Goal: Information Seeking & Learning: Understand process/instructions

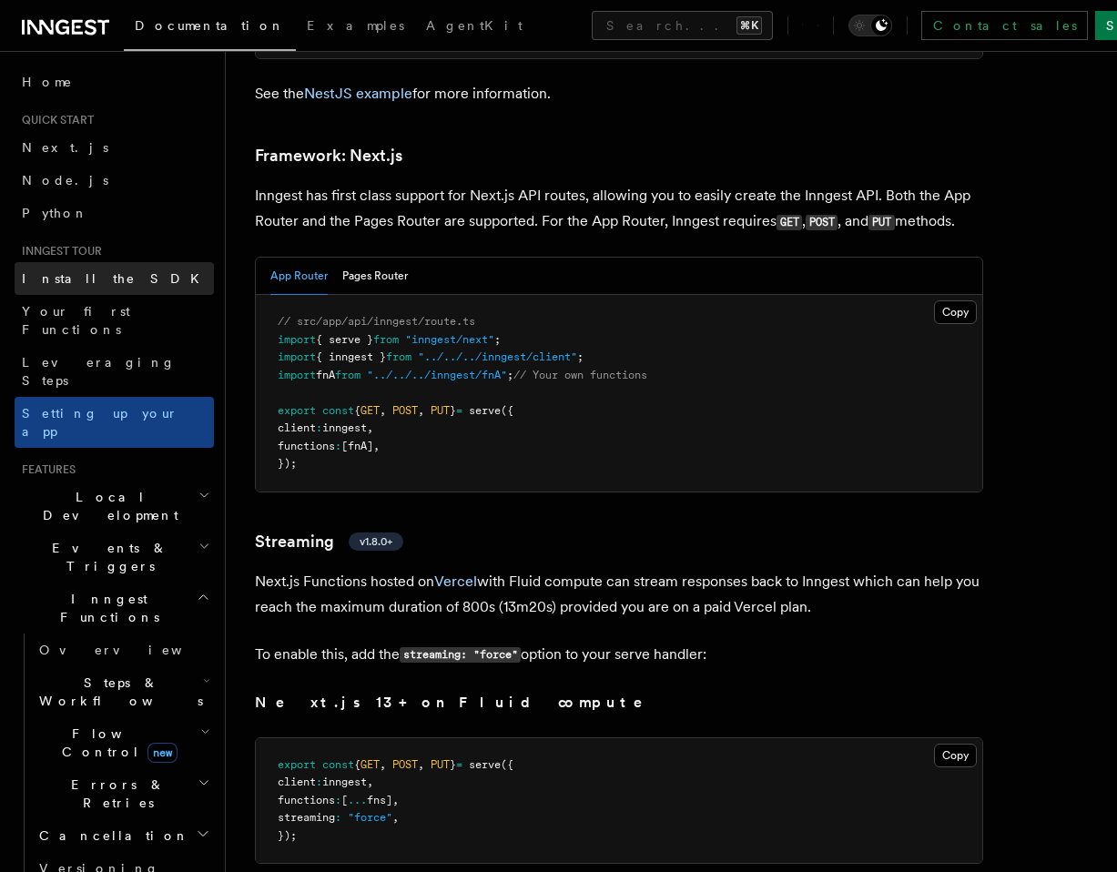
click at [116, 268] on link "Install the SDK" at bounding box center [114, 278] width 199 height 33
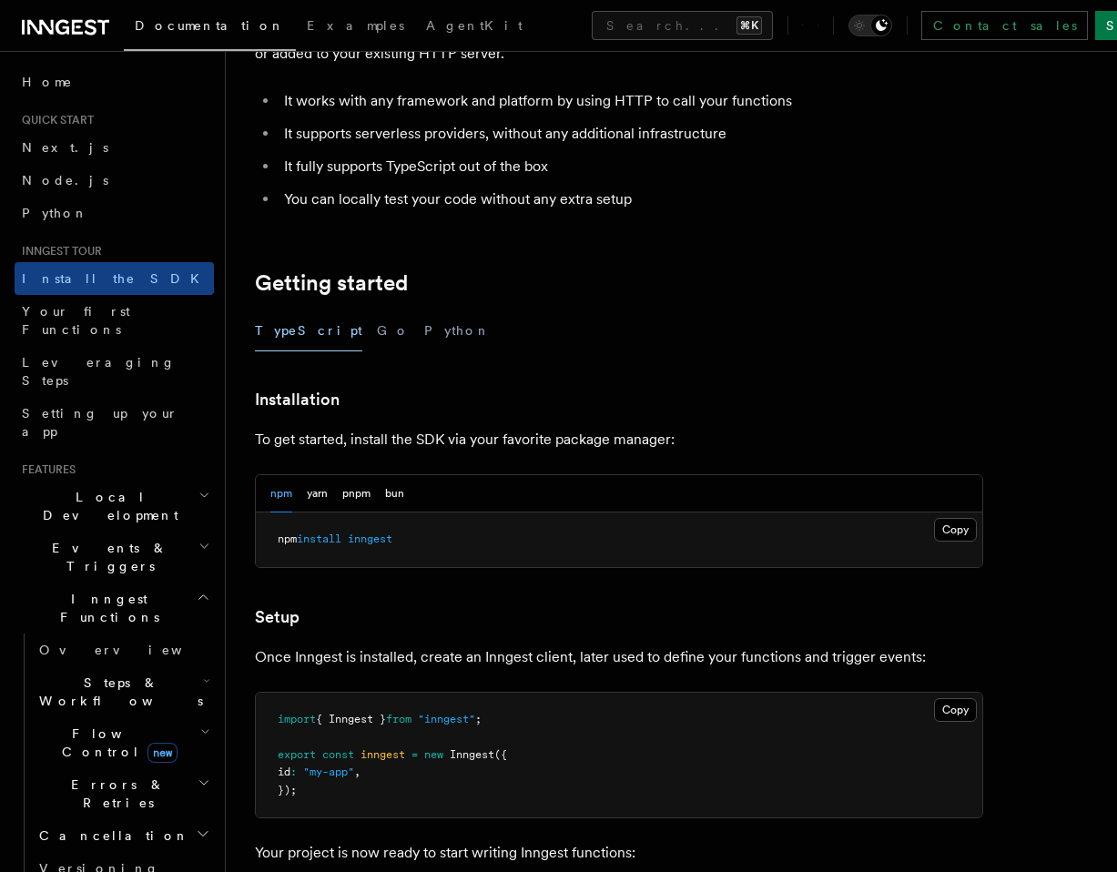
scroll to position [313, 0]
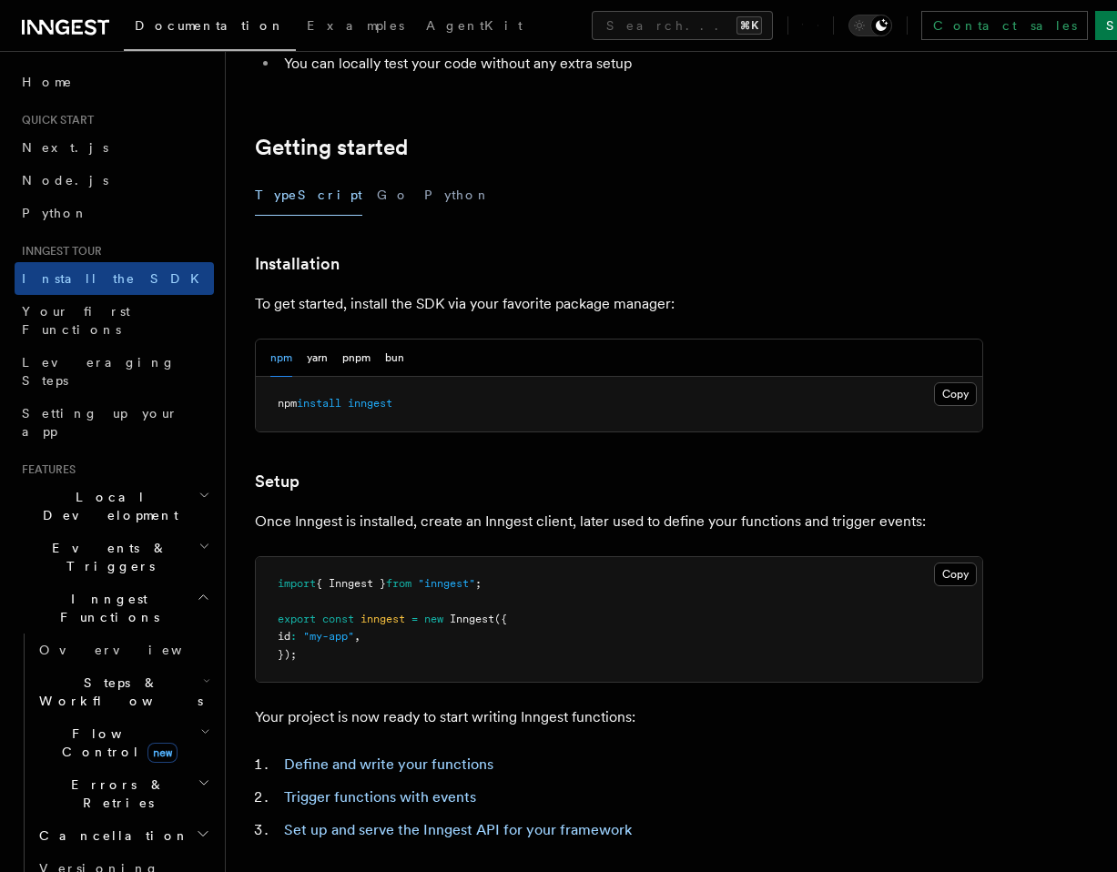
click at [366, 410] on pre "npm install inngest" at bounding box center [619, 404] width 726 height 55
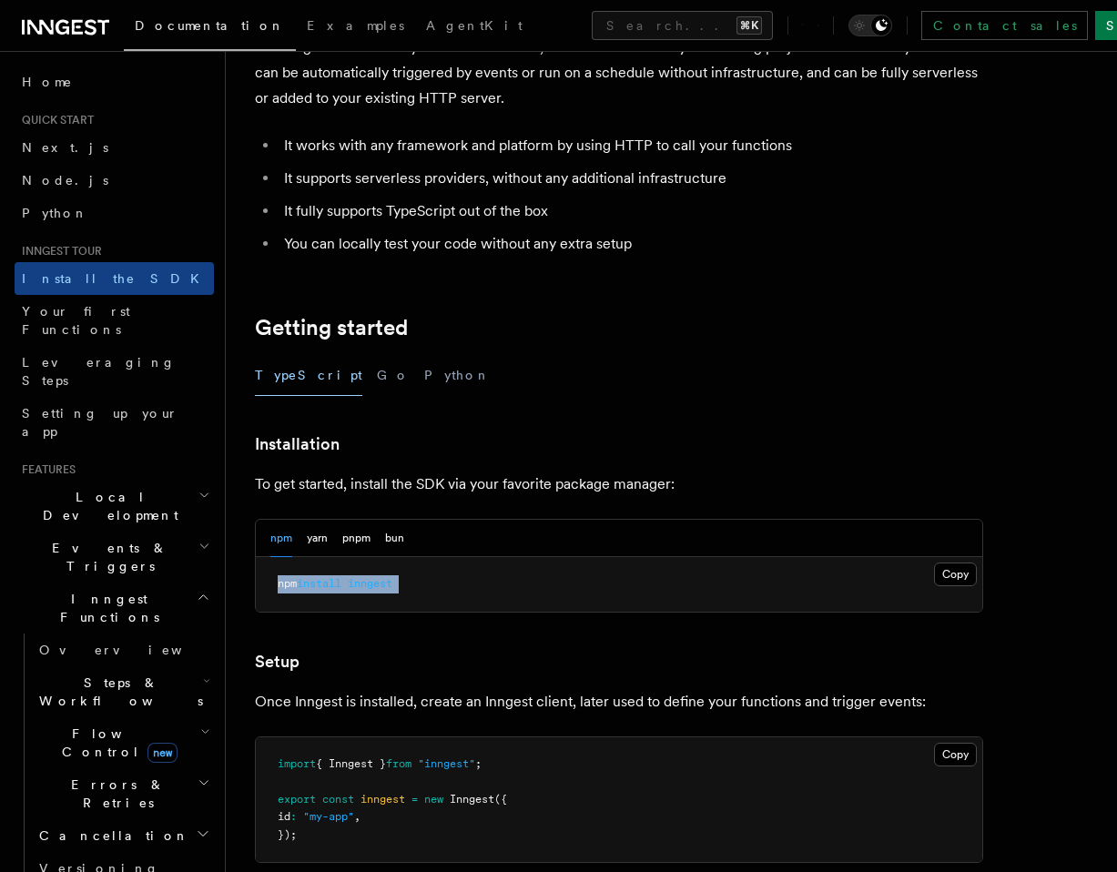
scroll to position [0, 0]
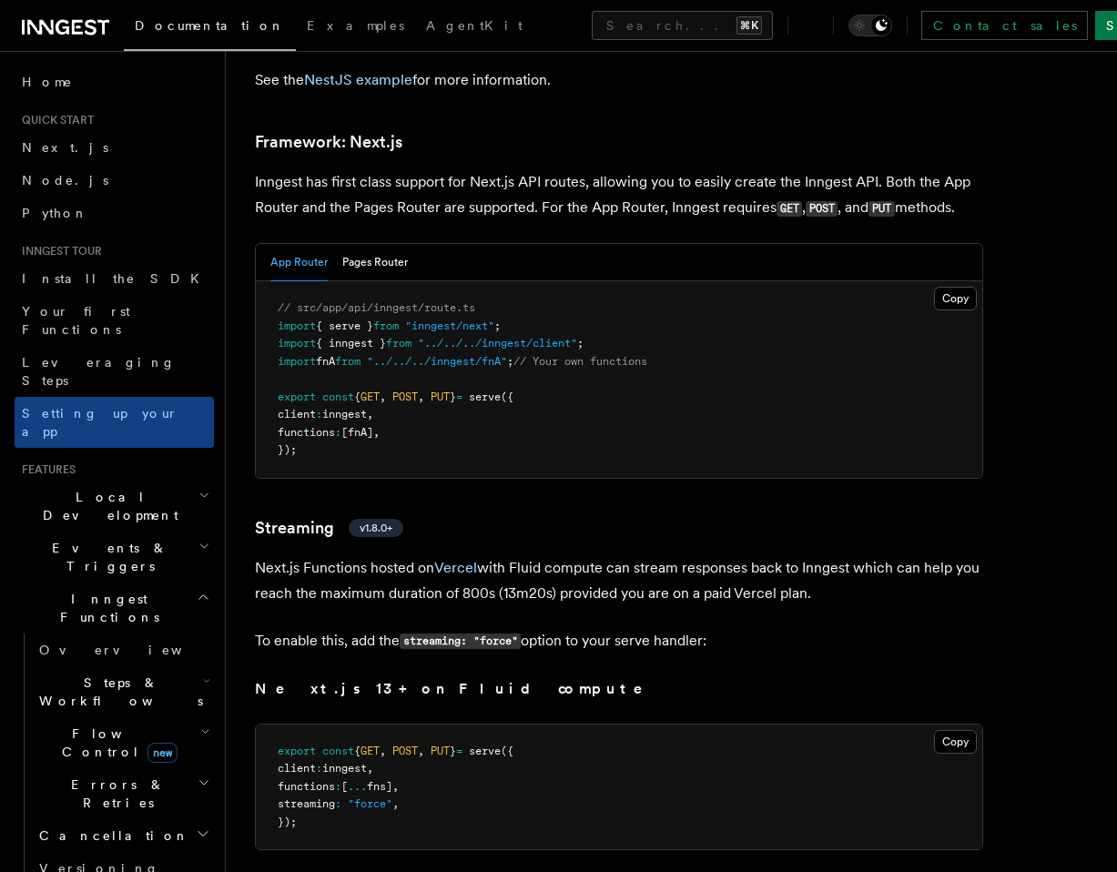
scroll to position [11172, 0]
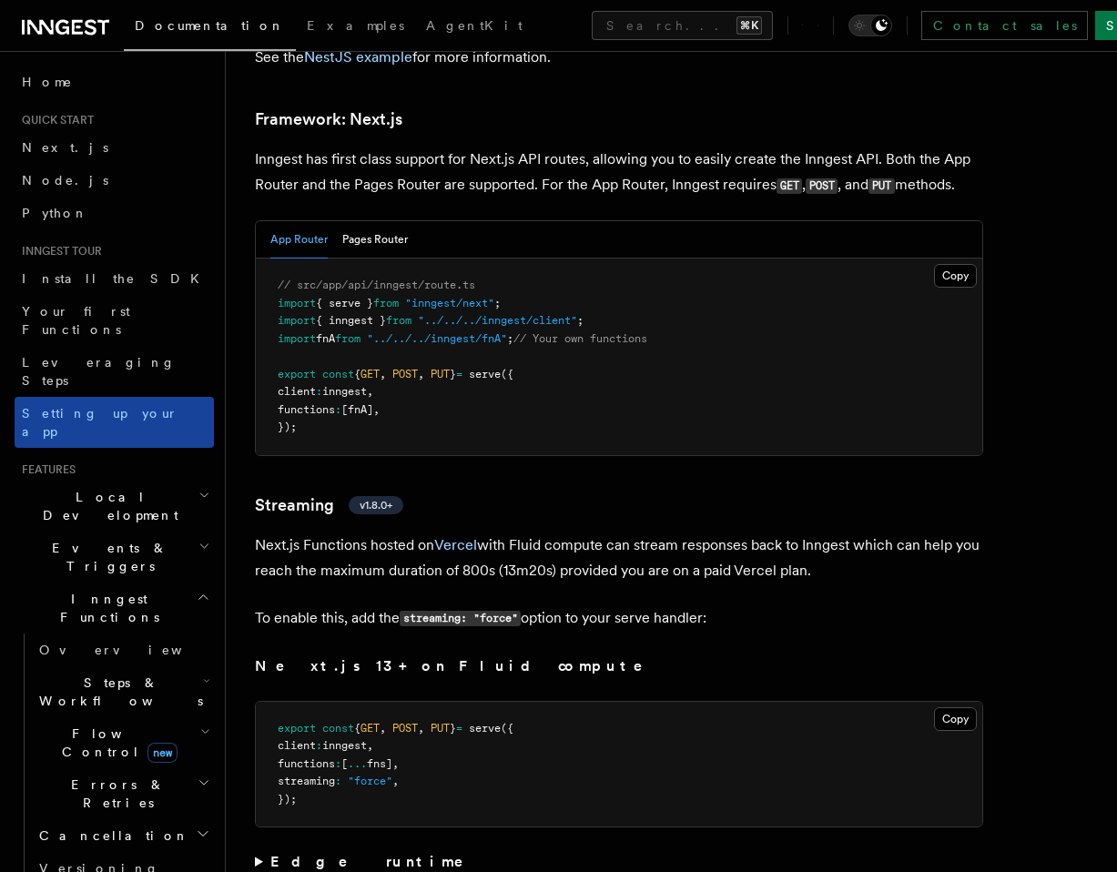
click at [98, 406] on span "Setting up your app" at bounding box center [100, 422] width 157 height 33
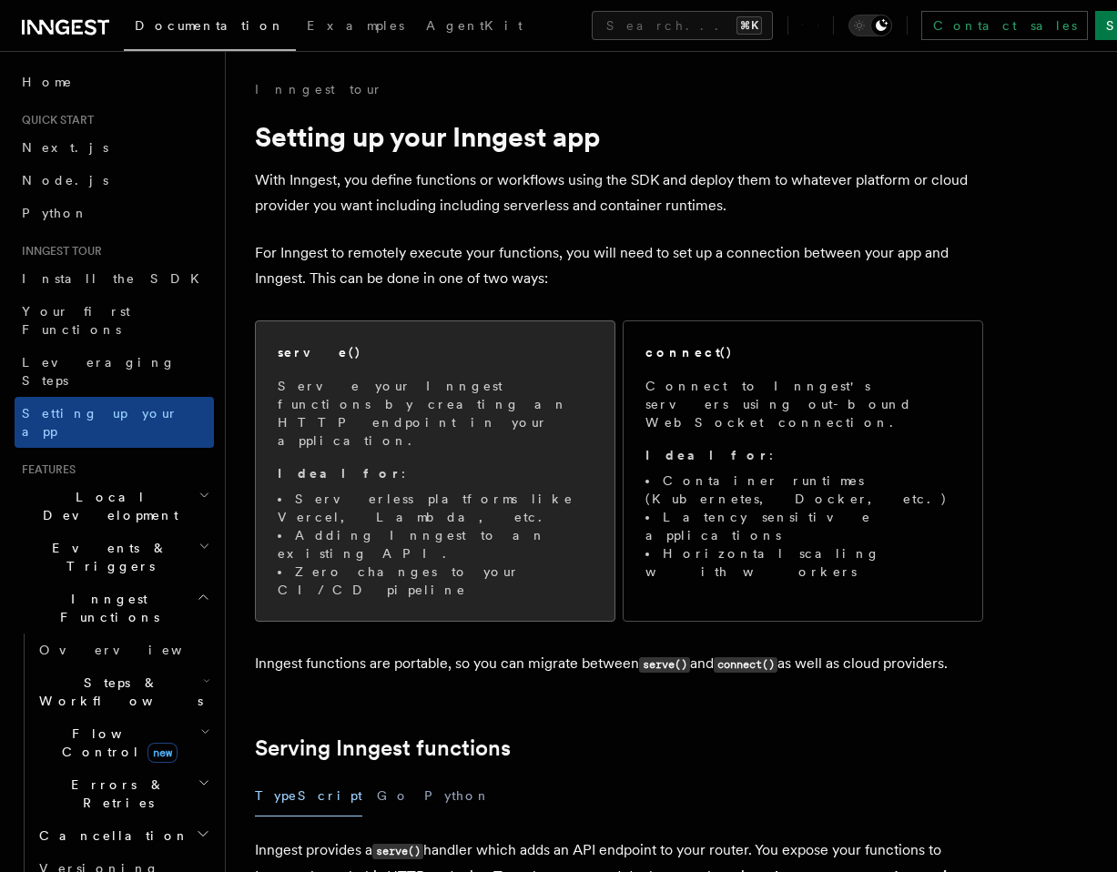
click at [512, 562] on li "Zero changes to your CI/CD pipeline" at bounding box center [435, 580] width 315 height 36
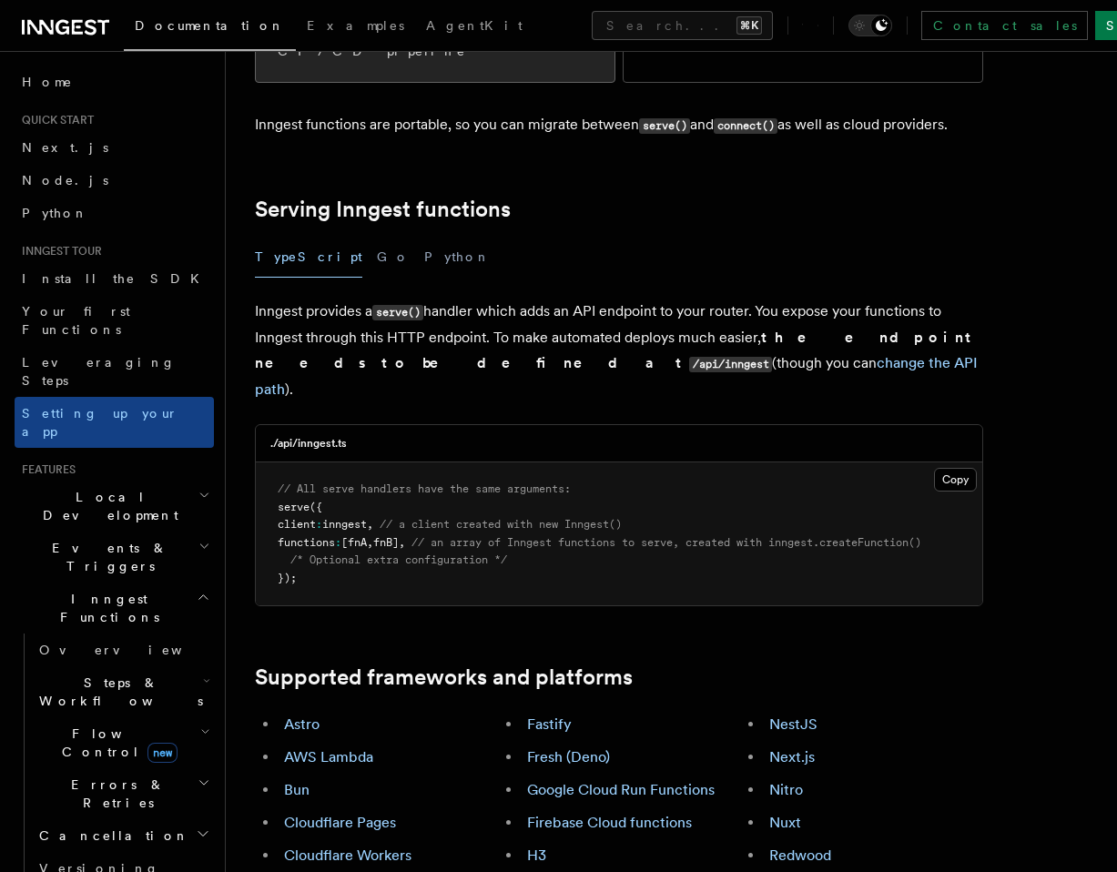
scroll to position [557, 0]
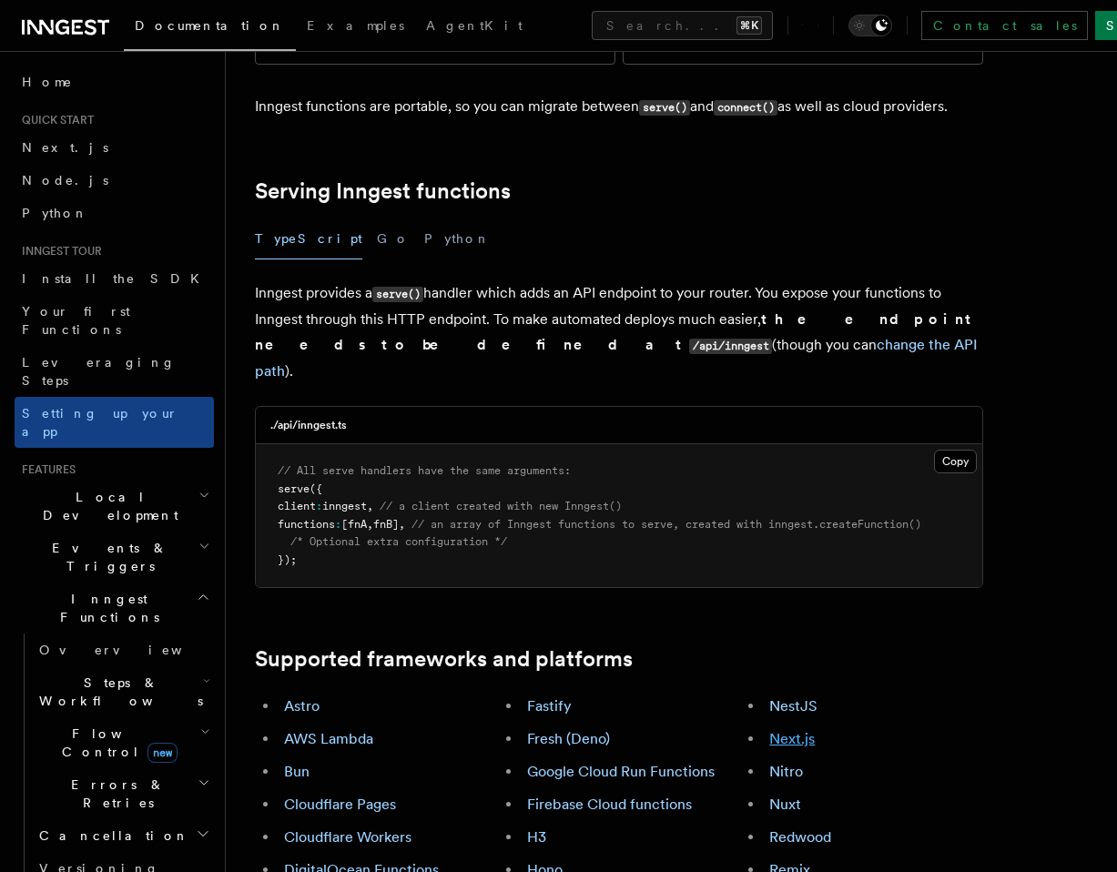
click at [774, 730] on link "Next.js" at bounding box center [792, 738] width 46 height 17
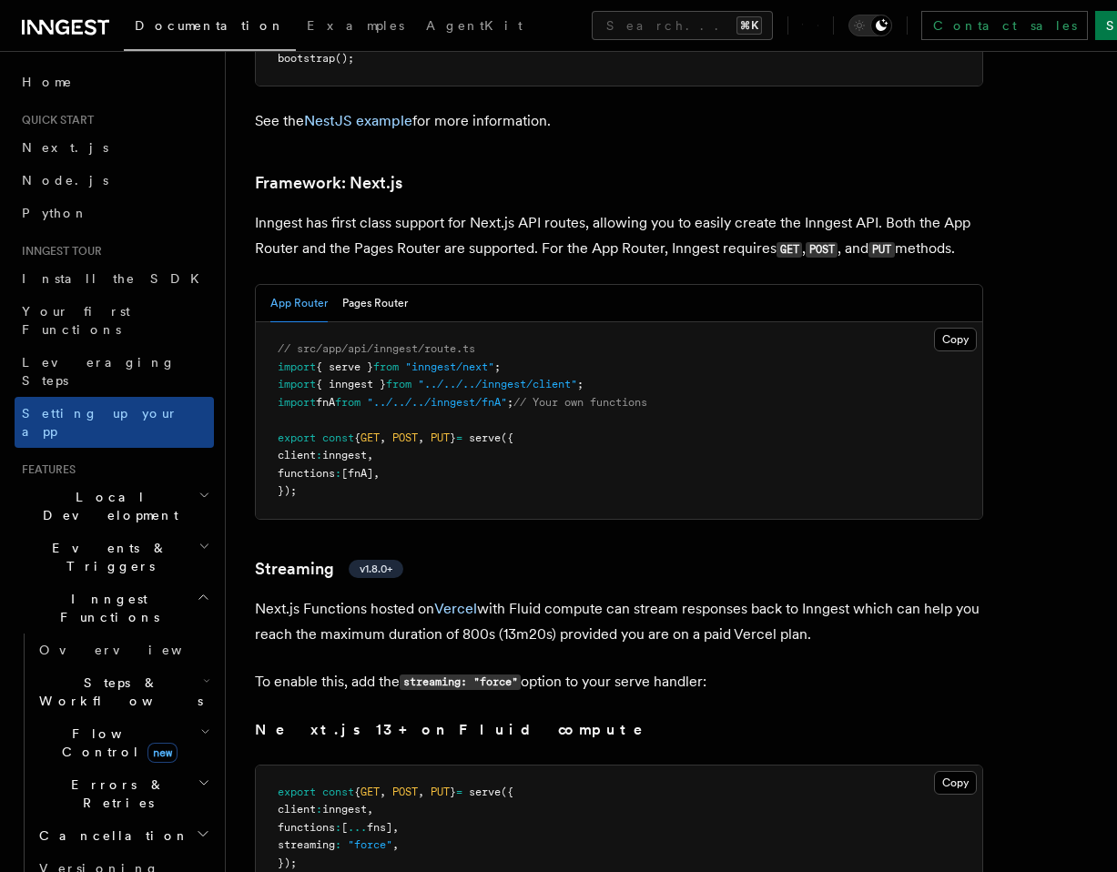
scroll to position [11135, 0]
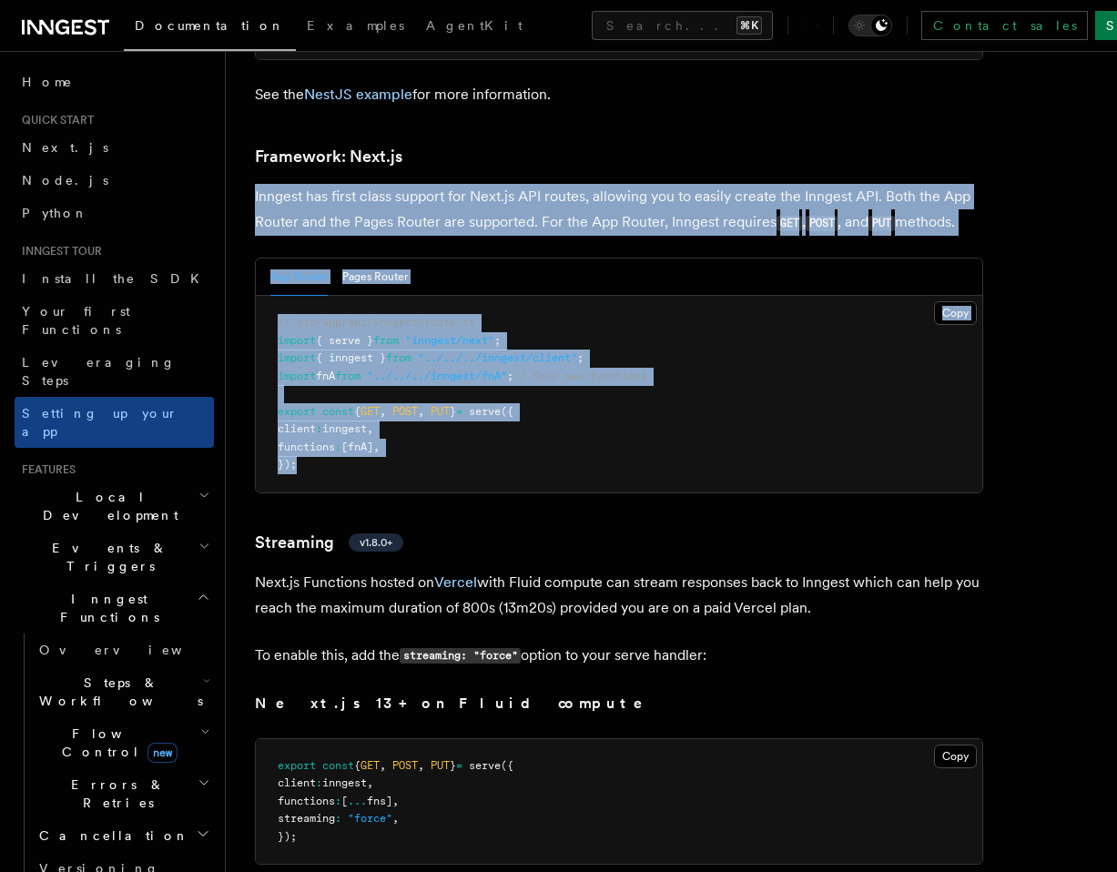
drag, startPoint x: 248, startPoint y: 137, endPoint x: 482, endPoint y: 436, distance: 379.8
copy article "Inngest has first class support for Next.js API routes, allowing you to easily …"
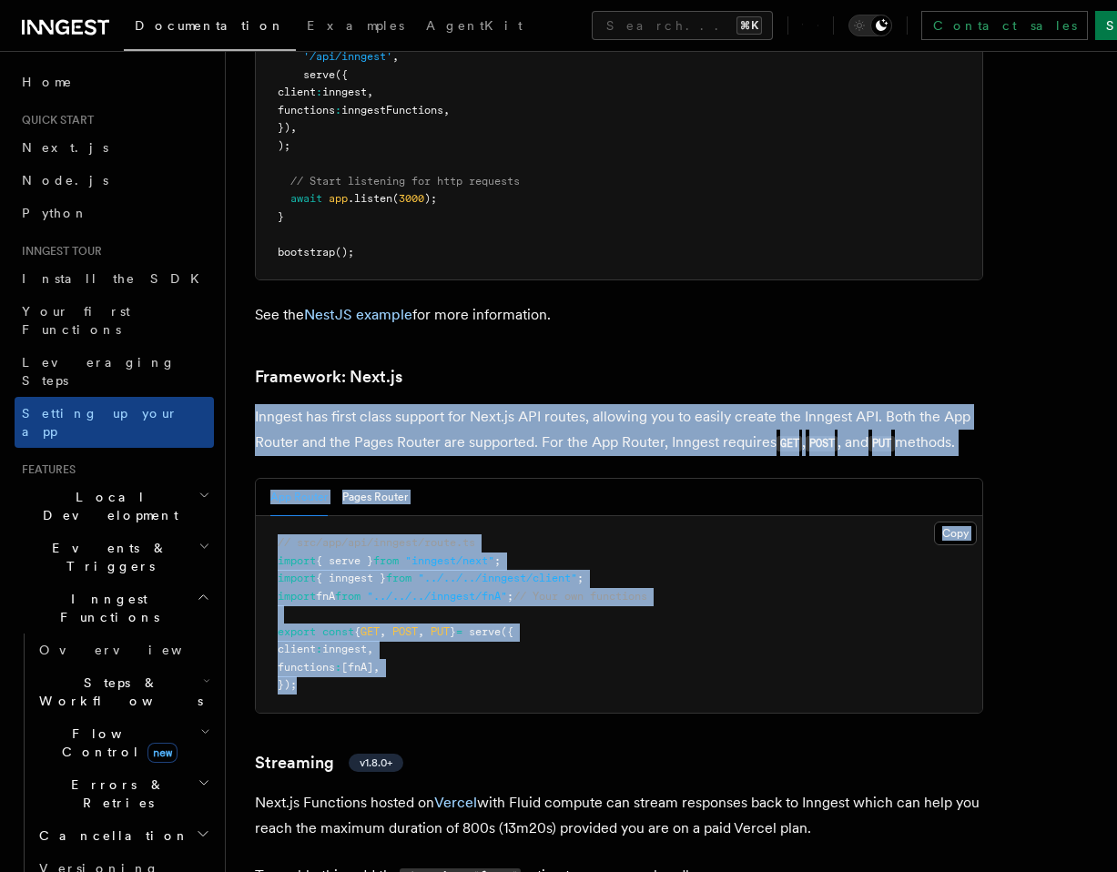
scroll to position [10897, 0]
